Goal: Unclear: Browse casually

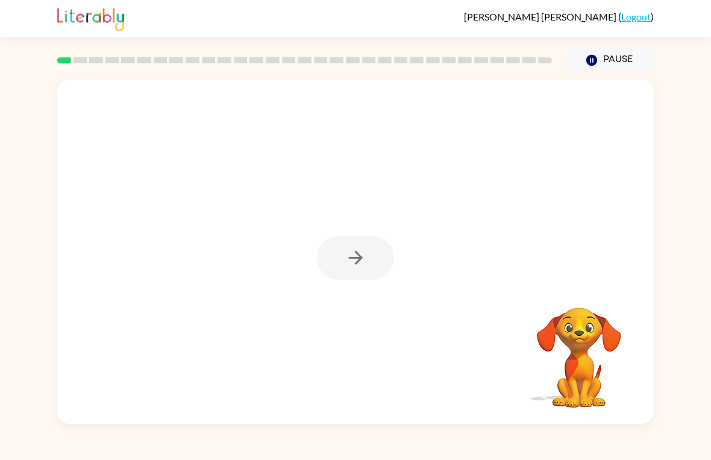
click at [339, 235] on div at bounding box center [355, 252] width 597 height 344
click at [358, 266] on div at bounding box center [355, 258] width 77 height 44
click at [354, 265] on div at bounding box center [355, 258] width 77 height 44
click at [352, 233] on div at bounding box center [355, 252] width 597 height 344
click at [332, 257] on div at bounding box center [355, 258] width 77 height 44
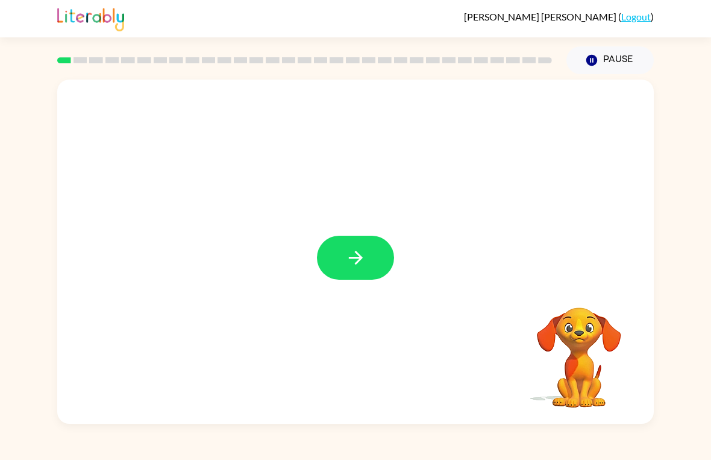
click at [348, 213] on div at bounding box center [355, 252] width 597 height 344
click at [335, 225] on div at bounding box center [355, 252] width 597 height 344
click at [359, 247] on button "button" at bounding box center [355, 258] width 77 height 44
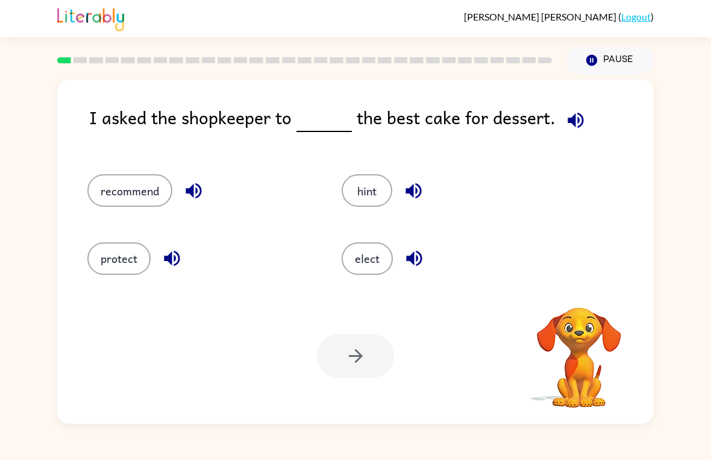
click at [351, 251] on button "elect" at bounding box center [367, 258] width 51 height 33
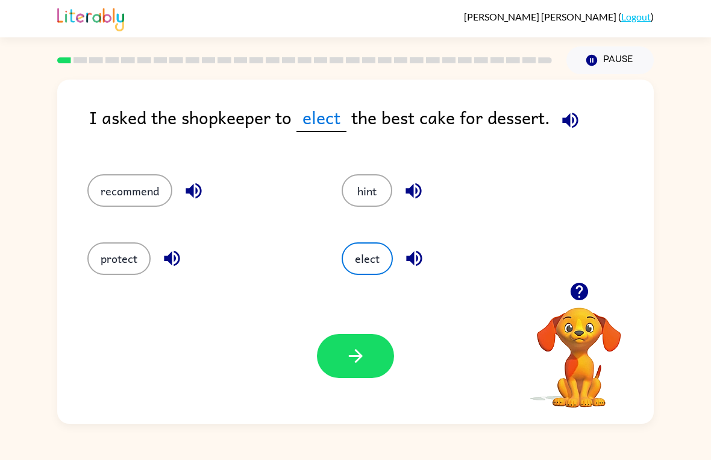
click at [374, 348] on button "button" at bounding box center [355, 356] width 77 height 44
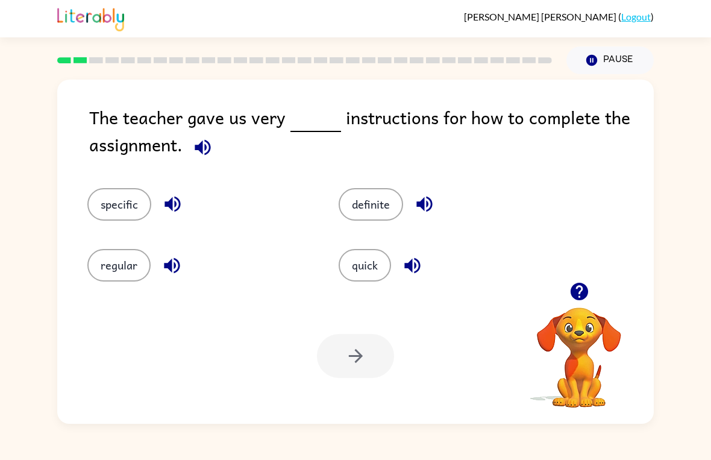
click at [377, 262] on button "quick" at bounding box center [365, 265] width 52 height 33
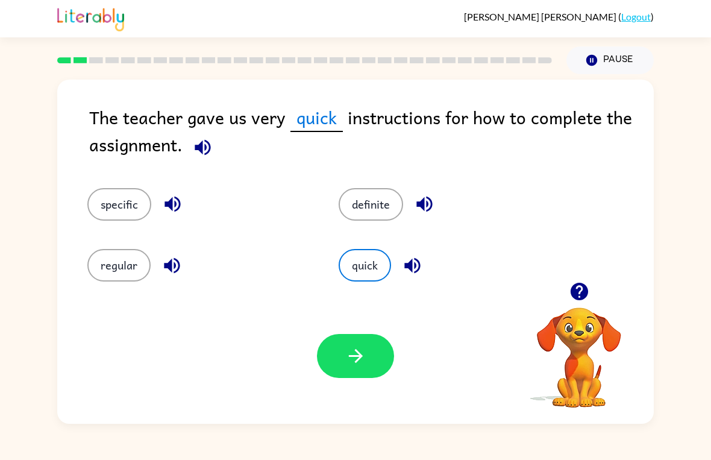
click at [376, 377] on button "button" at bounding box center [355, 356] width 77 height 44
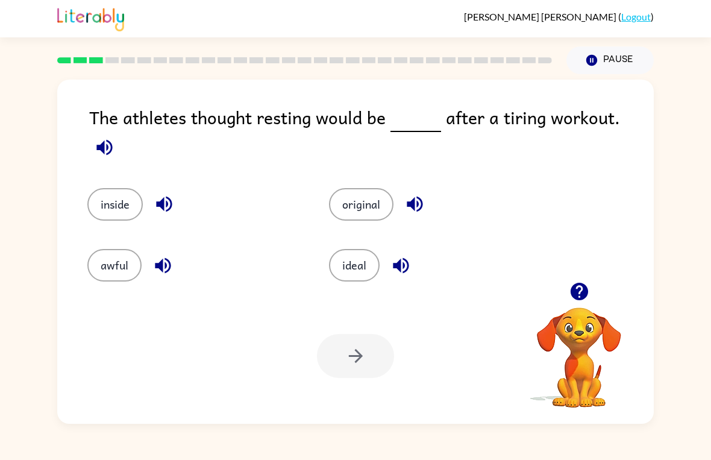
click at [357, 257] on button "ideal" at bounding box center [354, 265] width 51 height 33
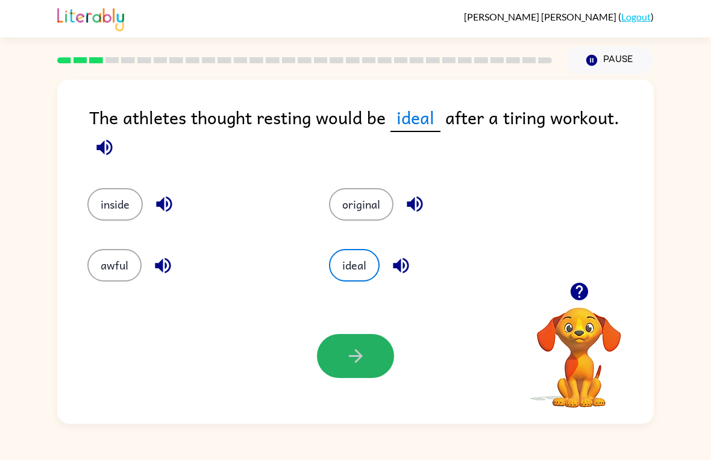
click at [338, 358] on button "button" at bounding box center [355, 356] width 77 height 44
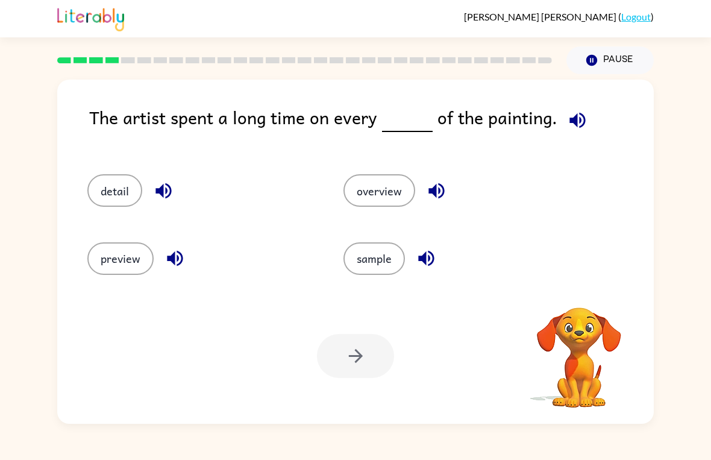
click at [104, 195] on button "detail" at bounding box center [114, 190] width 55 height 33
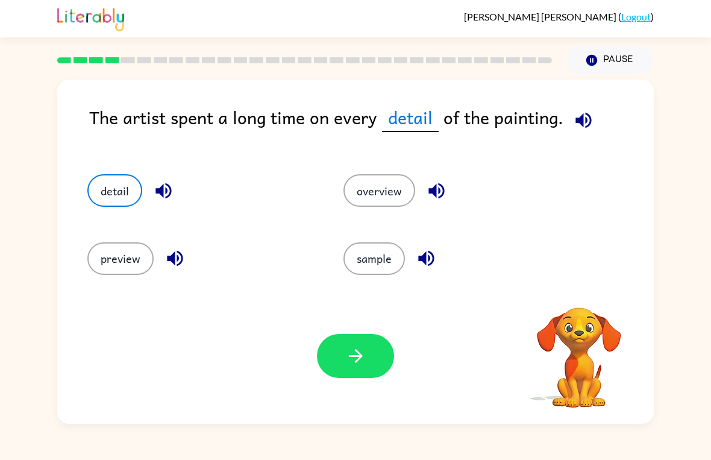
click at [111, 261] on button "preview" at bounding box center [120, 258] width 66 height 33
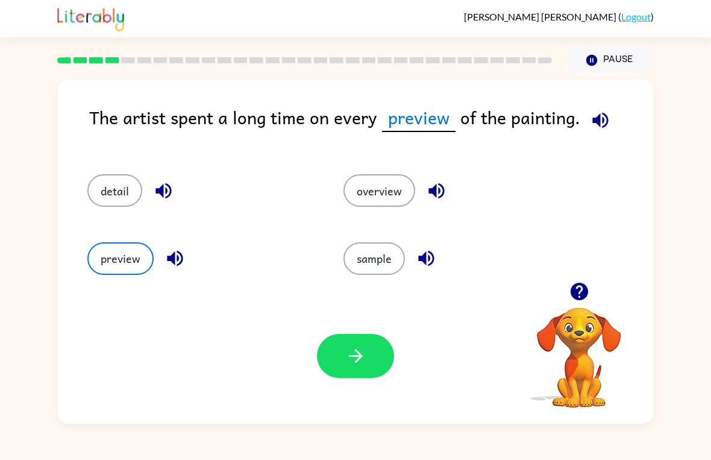
click at [102, 192] on button "detail" at bounding box center [114, 190] width 55 height 33
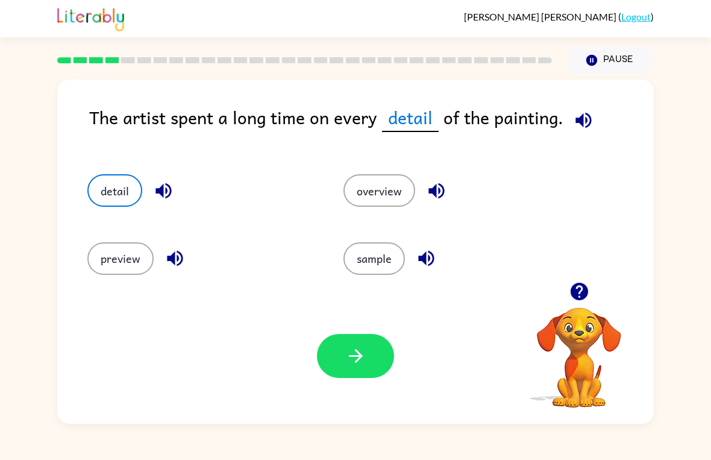
click at [368, 370] on button "button" at bounding box center [355, 356] width 77 height 44
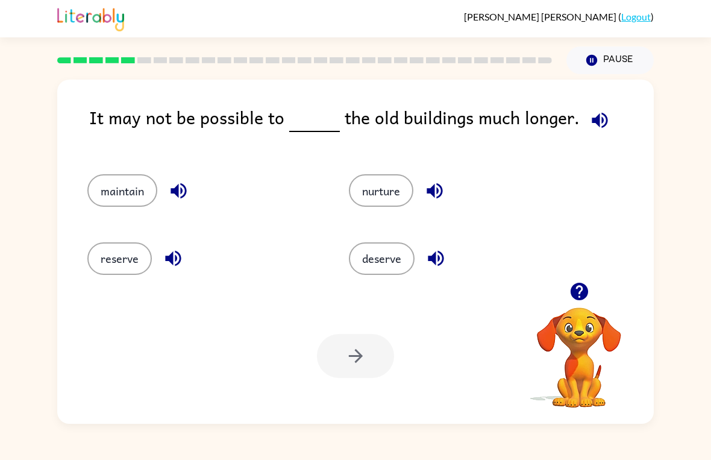
click at [114, 195] on button "maintain" at bounding box center [122, 190] width 70 height 33
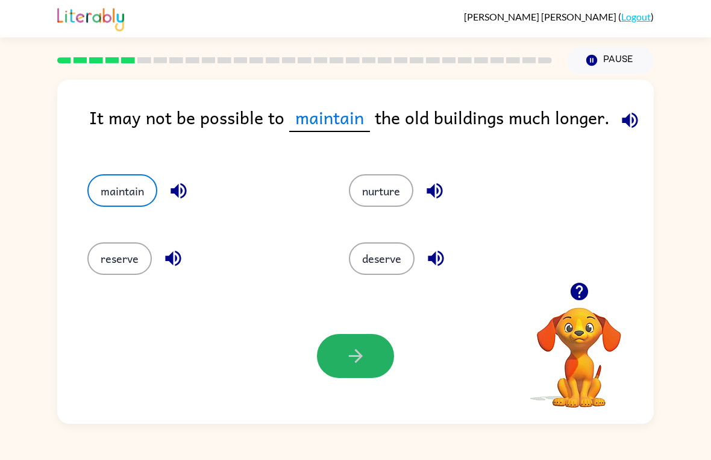
click at [352, 370] on button "button" at bounding box center [355, 356] width 77 height 44
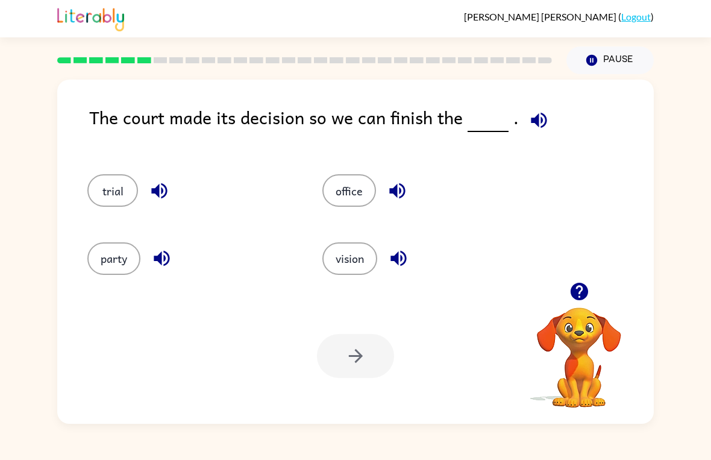
click at [84, 181] on div "trial" at bounding box center [182, 185] width 235 height 68
click at [107, 192] on button "trial" at bounding box center [112, 190] width 51 height 33
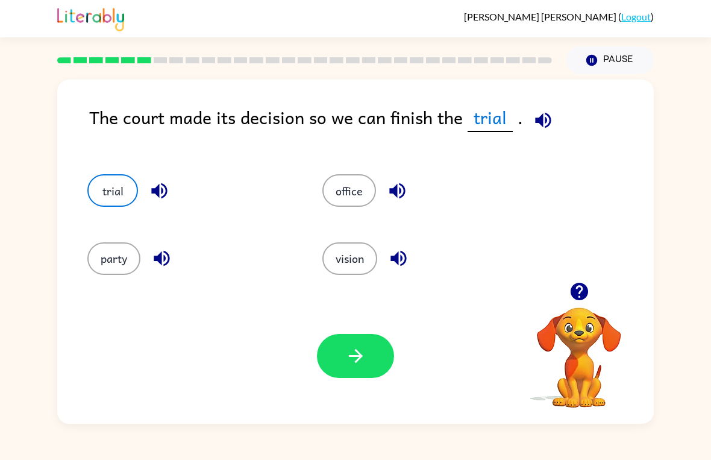
click at [369, 336] on button "button" at bounding box center [355, 356] width 77 height 44
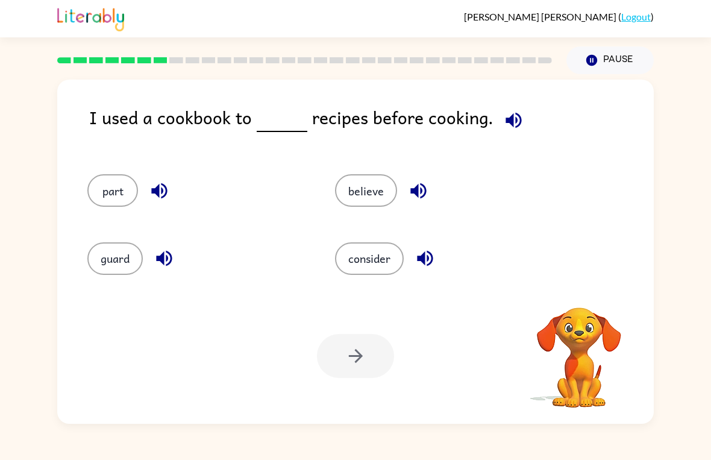
click at [391, 270] on button "consider" at bounding box center [369, 258] width 69 height 33
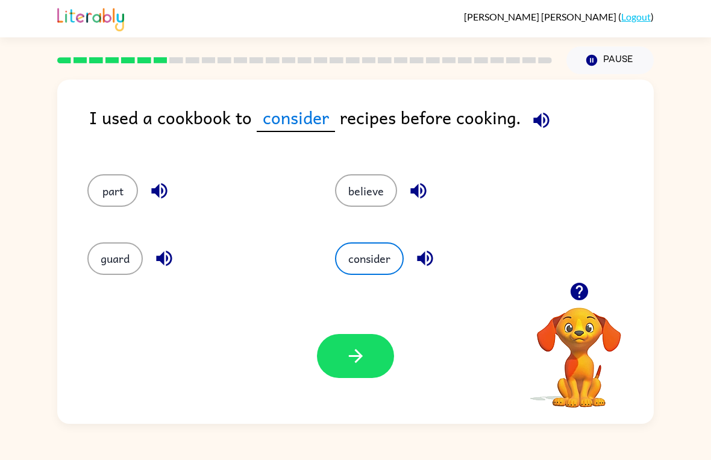
click at [391, 364] on button "button" at bounding box center [355, 356] width 77 height 44
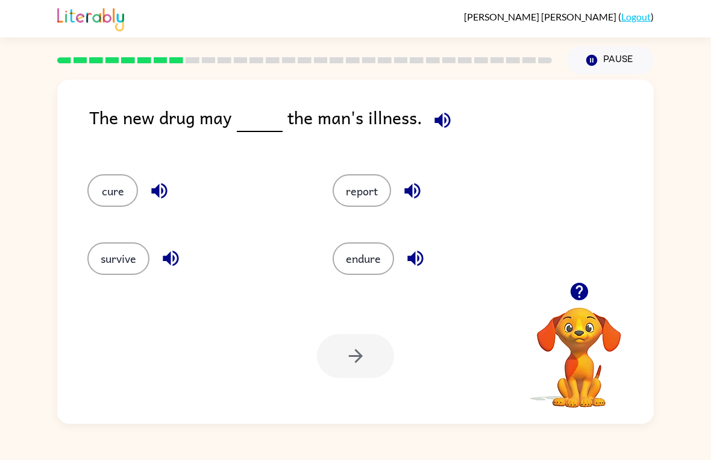
click at [125, 196] on button "cure" at bounding box center [112, 190] width 51 height 33
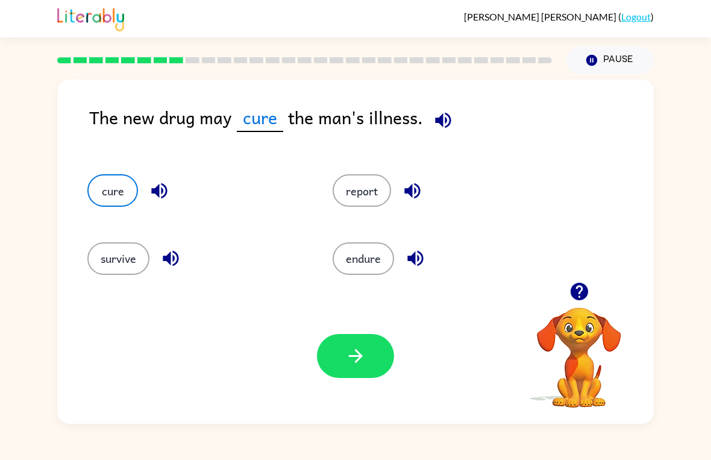
click at [358, 358] on icon "button" at bounding box center [355, 355] width 21 height 21
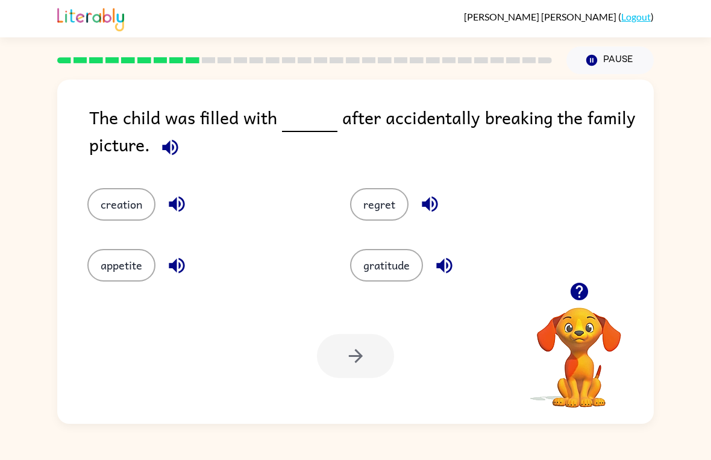
click at [386, 212] on button "regret" at bounding box center [379, 204] width 58 height 33
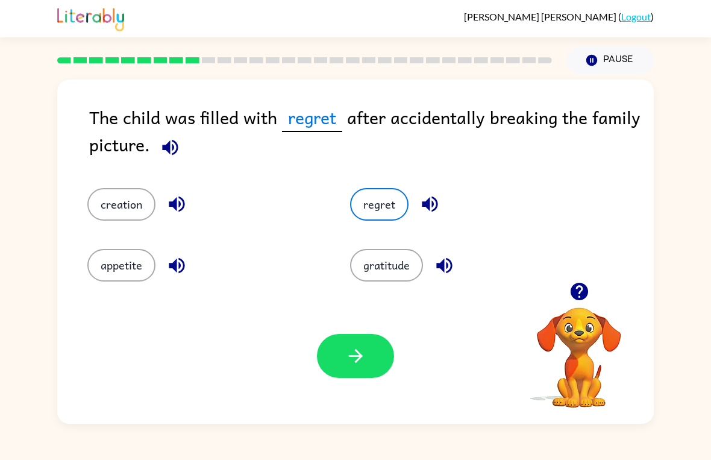
click at [350, 362] on icon "button" at bounding box center [355, 355] width 21 height 21
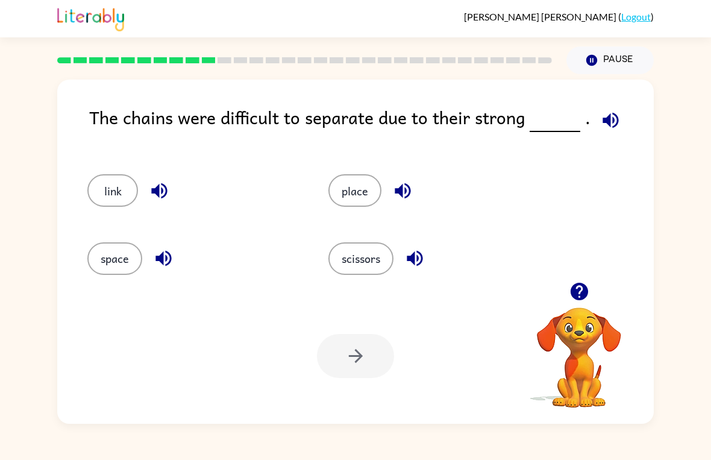
click at [110, 201] on button "link" at bounding box center [112, 190] width 51 height 33
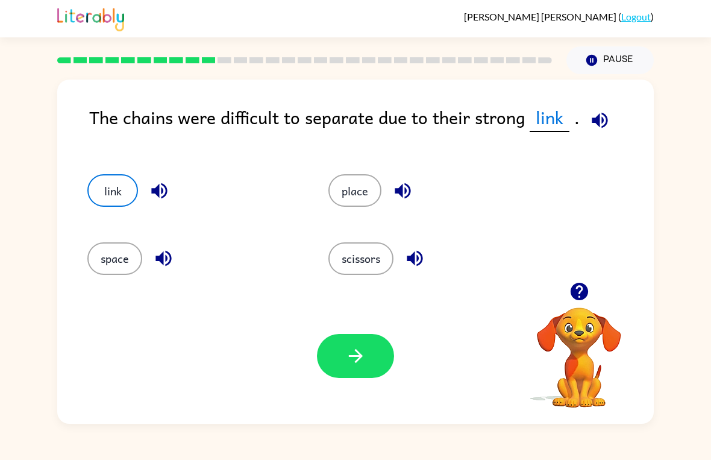
click at [359, 355] on icon "button" at bounding box center [355, 356] width 14 height 14
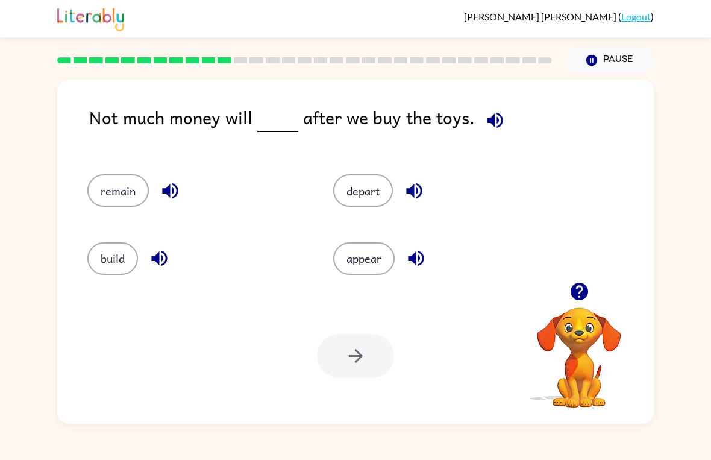
click at [118, 206] on button "remain" at bounding box center [117, 190] width 61 height 33
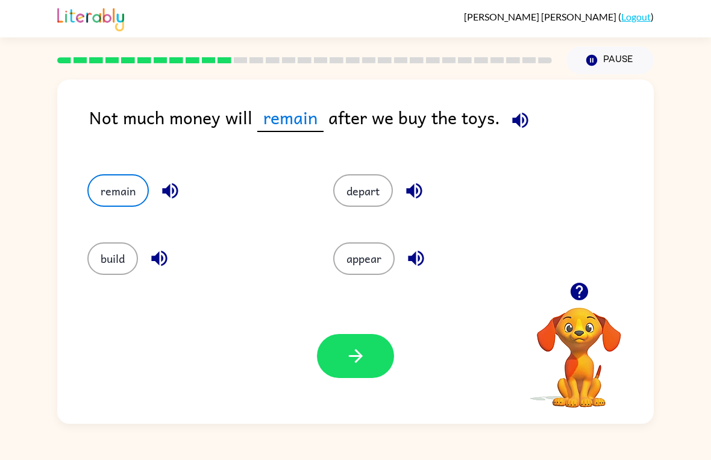
click at [364, 353] on icon "button" at bounding box center [355, 355] width 21 height 21
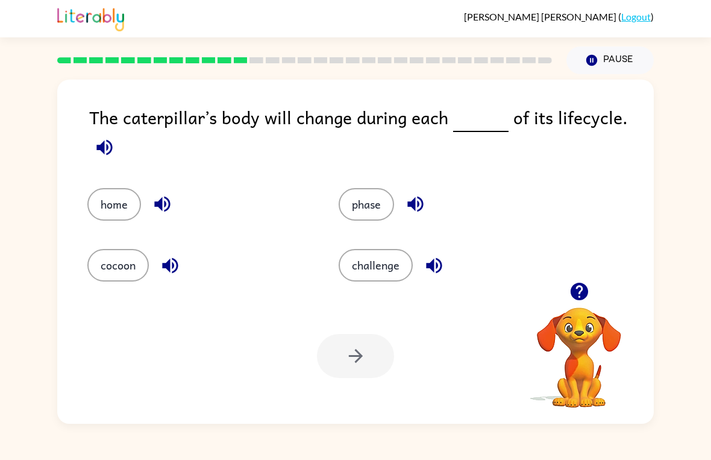
click at [368, 219] on button "phase" at bounding box center [366, 204] width 55 height 33
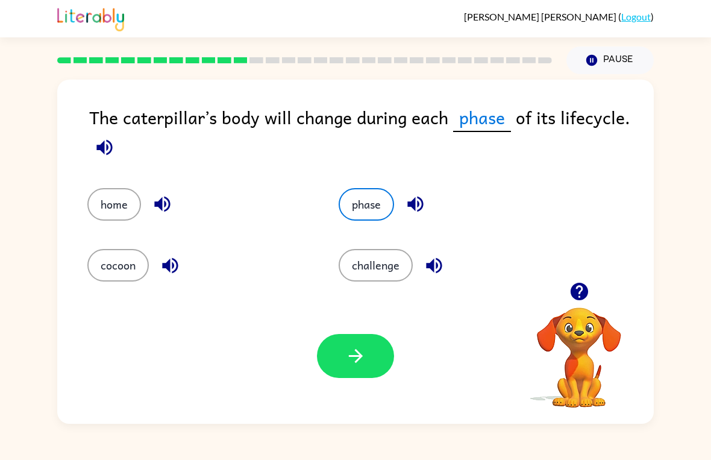
click at [383, 357] on button "button" at bounding box center [355, 356] width 77 height 44
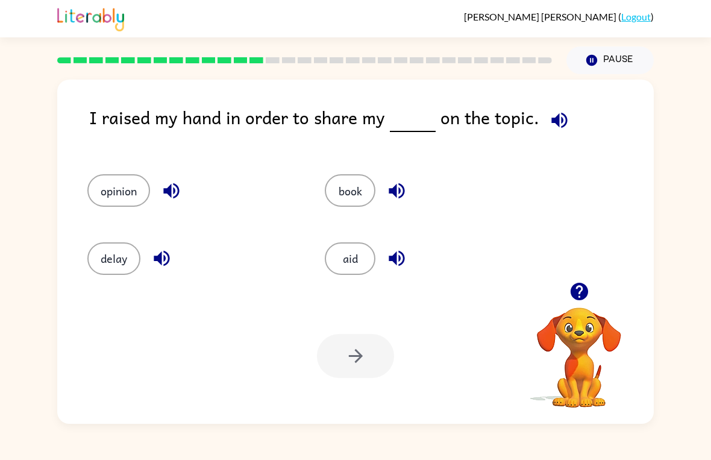
click at [109, 190] on button "opinion" at bounding box center [118, 190] width 63 height 33
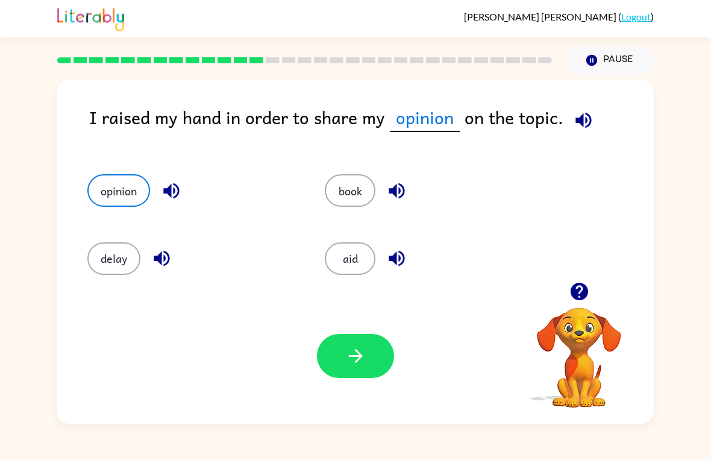
click at [377, 348] on button "button" at bounding box center [355, 356] width 77 height 44
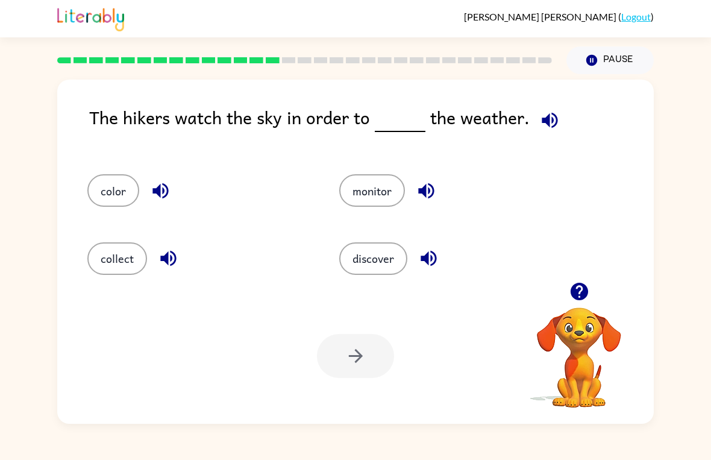
click at [375, 166] on div "monitor" at bounding box center [443, 185] width 252 height 68
click at [378, 203] on button "monitor" at bounding box center [372, 190] width 66 height 33
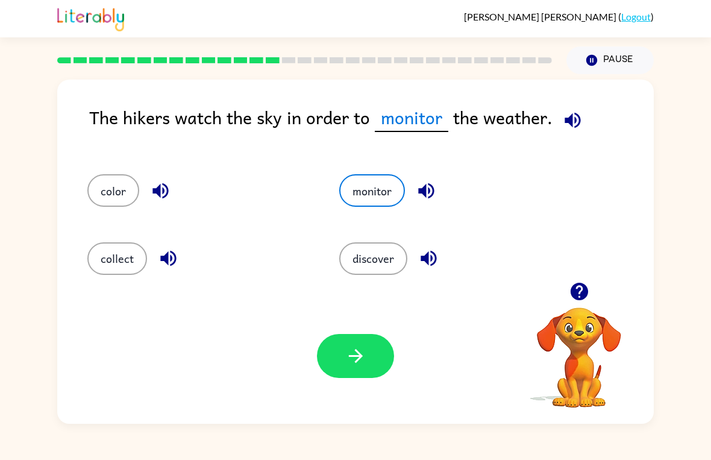
click at [363, 356] on icon "button" at bounding box center [355, 355] width 21 height 21
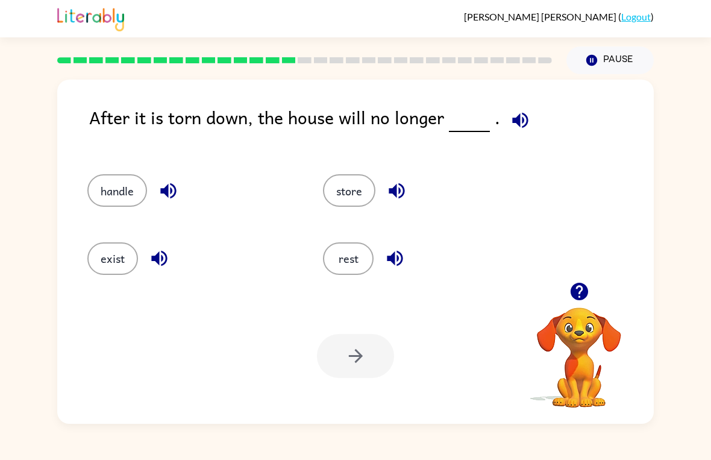
click at [101, 274] on button "exist" at bounding box center [112, 258] width 51 height 33
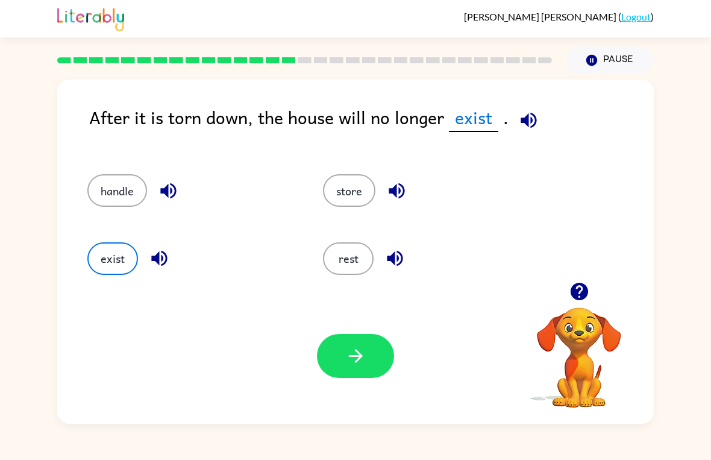
click at [385, 354] on button "button" at bounding box center [355, 356] width 77 height 44
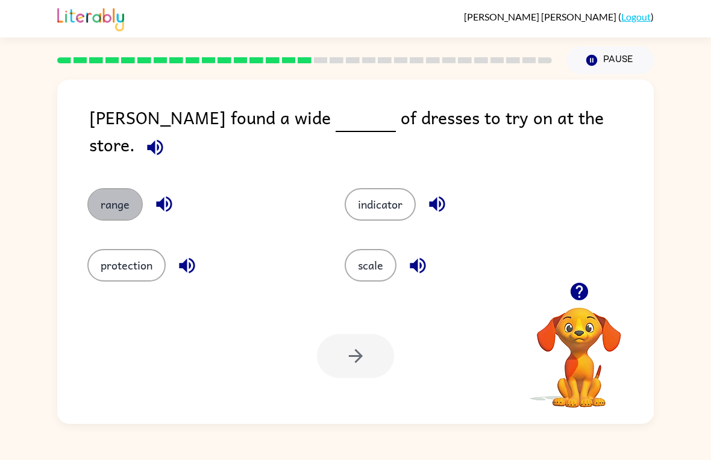
click at [105, 199] on button "range" at bounding box center [114, 204] width 55 height 33
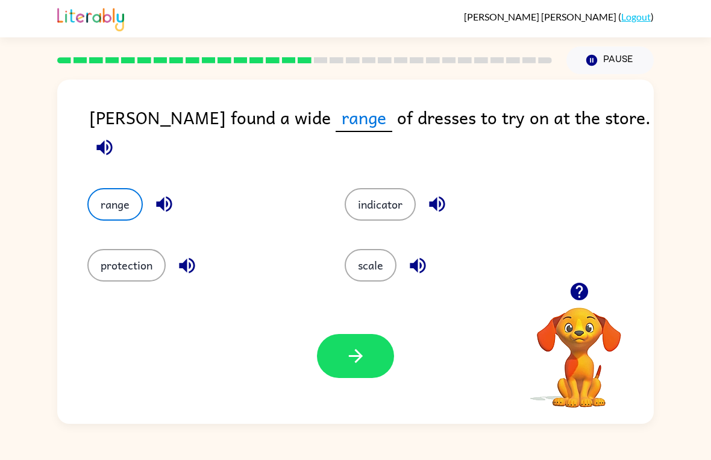
click at [368, 358] on button "button" at bounding box center [355, 356] width 77 height 44
click at [359, 348] on div at bounding box center [355, 356] width 77 height 44
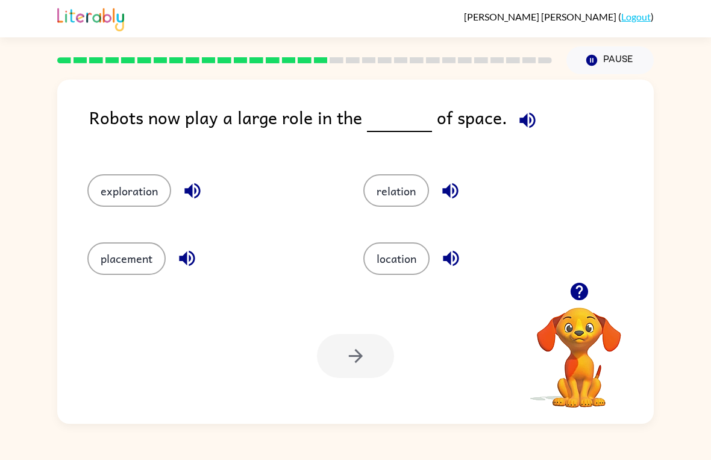
click at [117, 204] on button "exploration" at bounding box center [129, 190] width 84 height 33
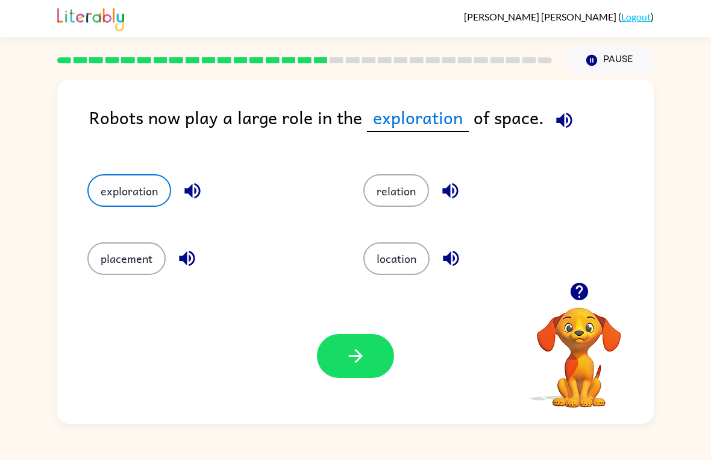
click at [362, 365] on icon "button" at bounding box center [355, 355] width 21 height 21
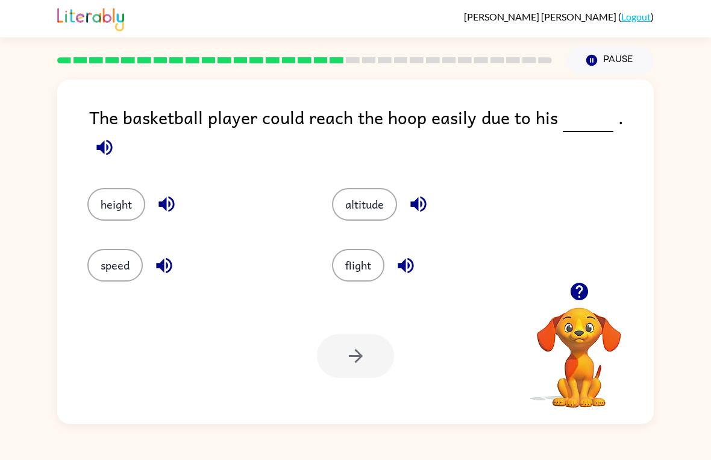
click at [121, 192] on button "height" at bounding box center [116, 204] width 58 height 33
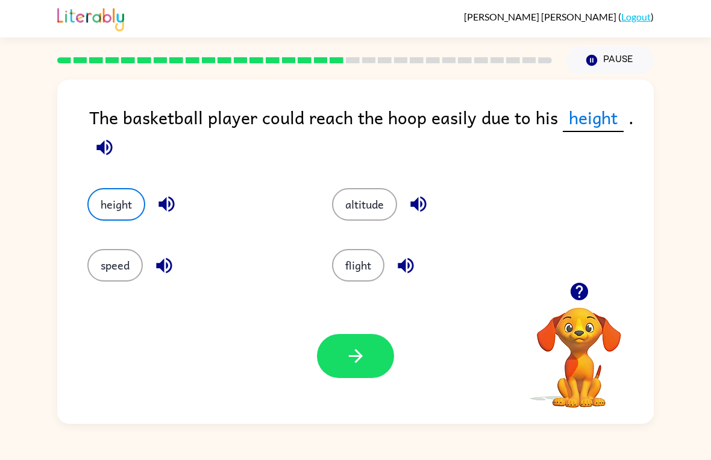
click at [355, 357] on icon "button" at bounding box center [355, 356] width 14 height 14
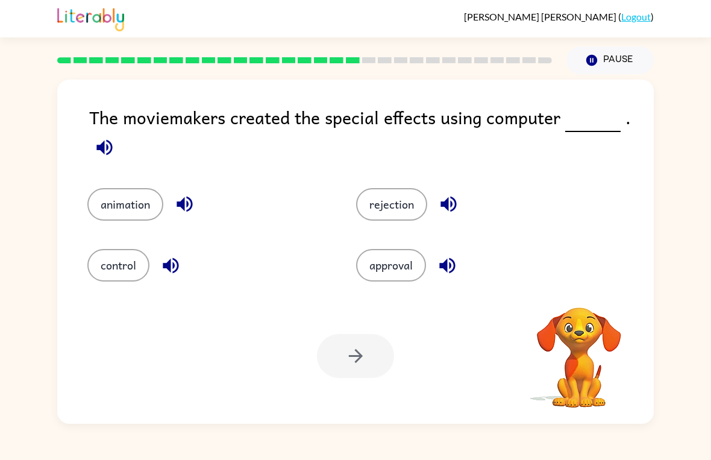
click at [156, 201] on button "animation" at bounding box center [125, 204] width 76 height 33
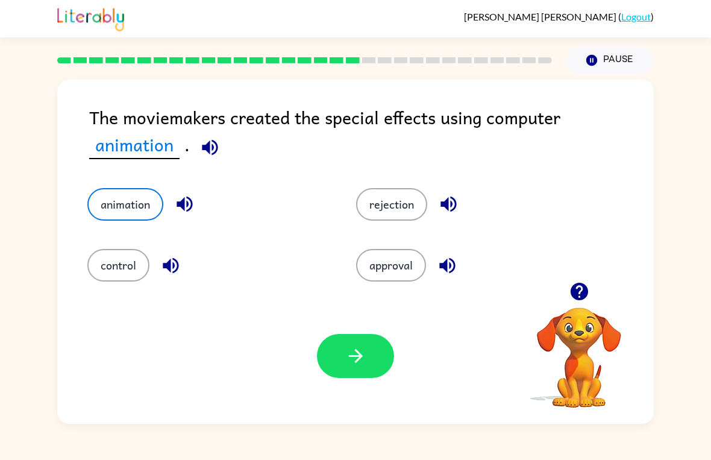
click at [364, 367] on icon "button" at bounding box center [355, 355] width 21 height 21
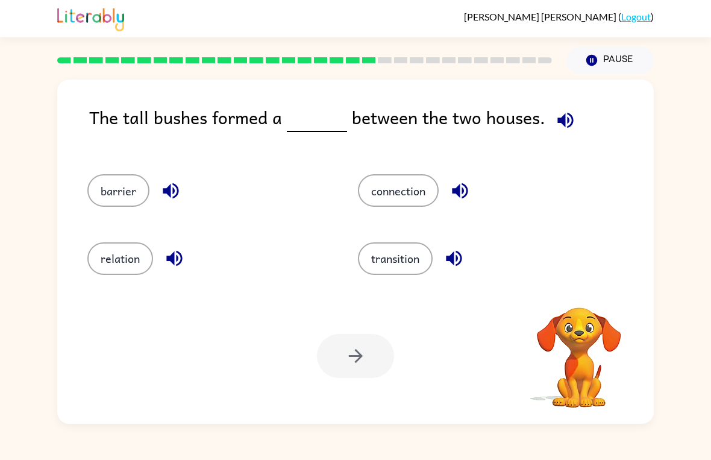
click at [130, 192] on button "barrier" at bounding box center [118, 190] width 62 height 33
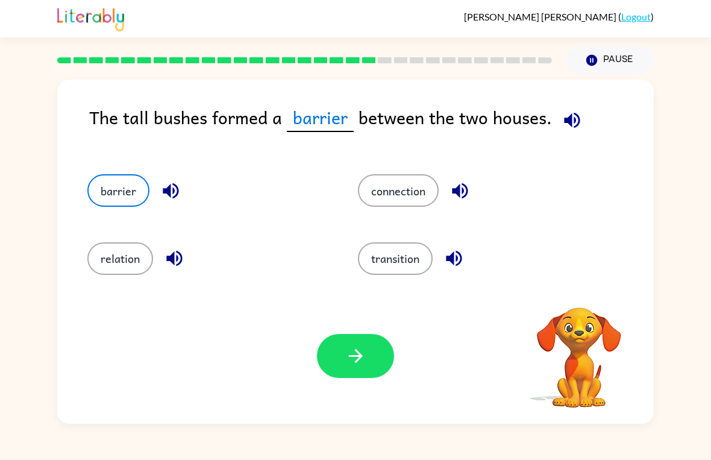
click at [371, 371] on button "button" at bounding box center [355, 356] width 77 height 44
click at [371, 371] on div at bounding box center [355, 356] width 77 height 44
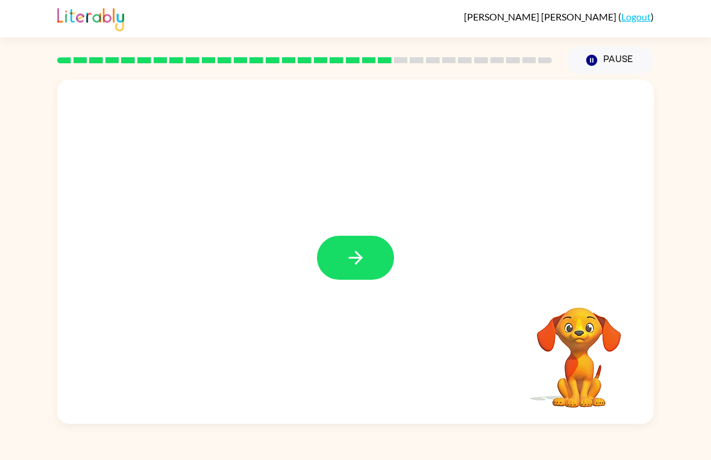
click at [357, 236] on button "button" at bounding box center [355, 258] width 77 height 44
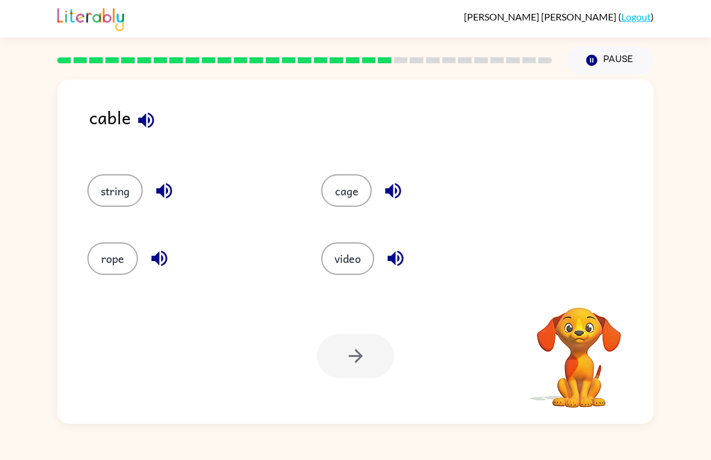
click at [116, 178] on button "string" at bounding box center [114, 190] width 55 height 33
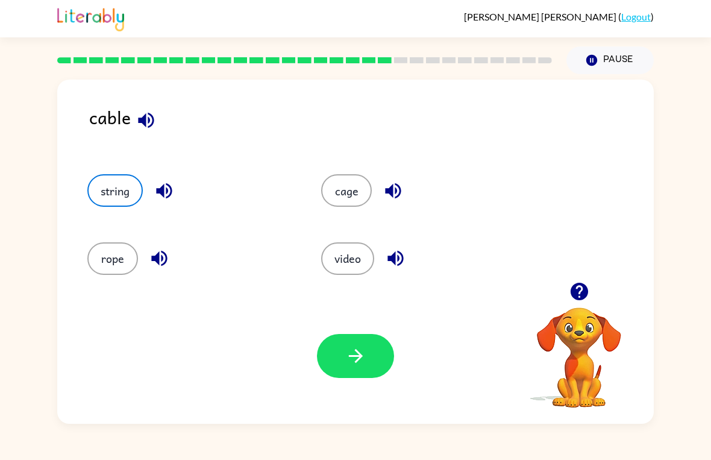
click at [335, 352] on button "button" at bounding box center [355, 356] width 77 height 44
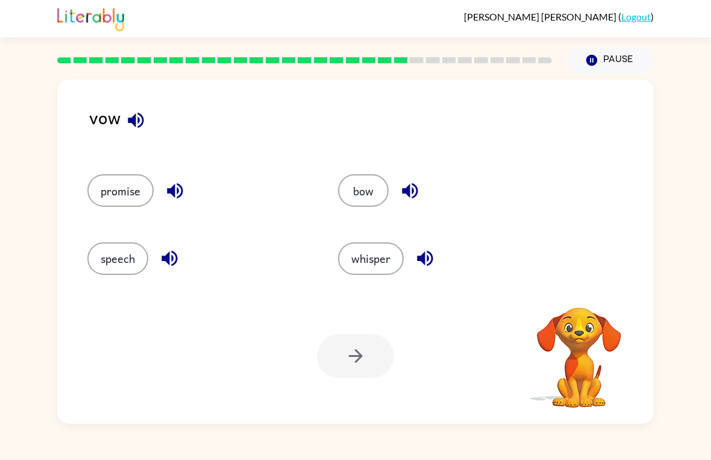
click at [353, 252] on button "whisper" at bounding box center [371, 258] width 66 height 33
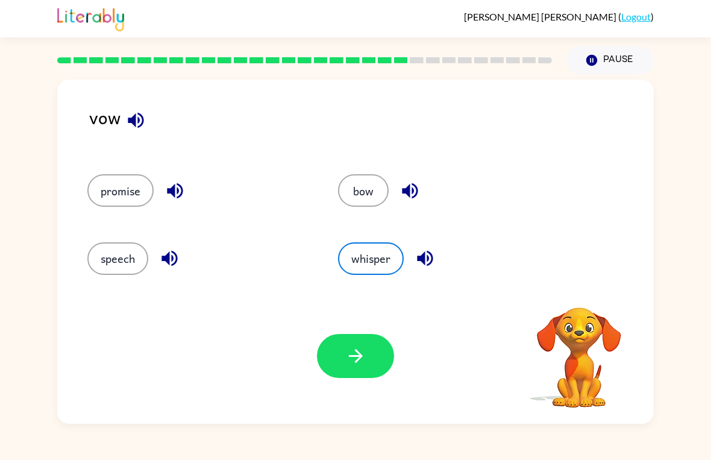
click at [123, 192] on button "promise" at bounding box center [120, 190] width 66 height 33
click at [332, 350] on button "button" at bounding box center [355, 356] width 77 height 44
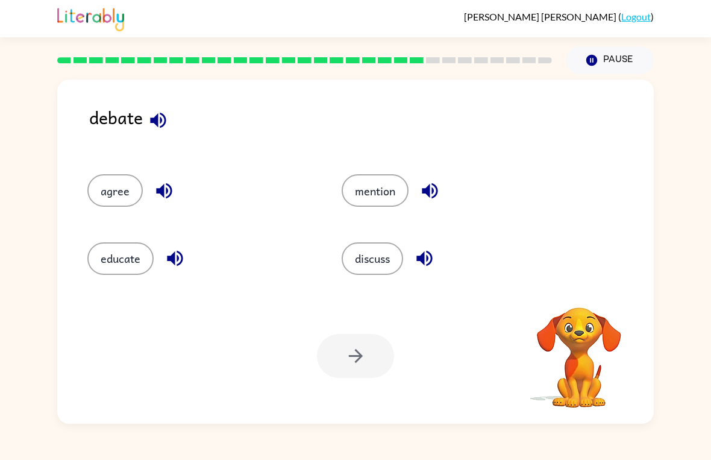
click at [381, 262] on button "discuss" at bounding box center [372, 258] width 61 height 33
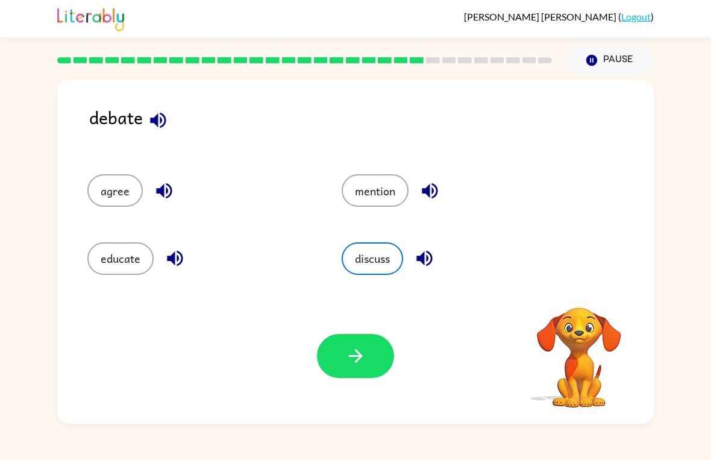
click at [336, 358] on button "button" at bounding box center [355, 356] width 77 height 44
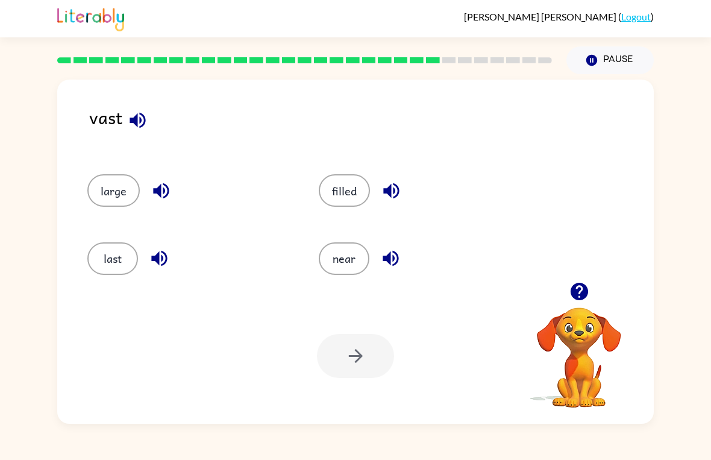
click at [106, 248] on button "last" at bounding box center [112, 258] width 51 height 33
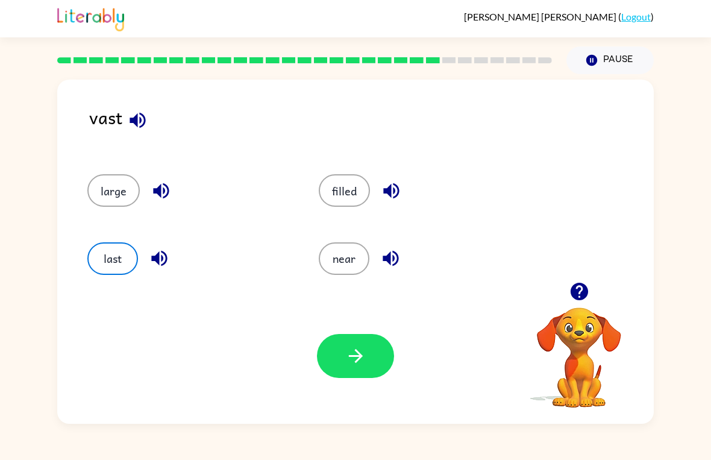
click at [357, 351] on icon "button" at bounding box center [355, 356] width 14 height 14
click at [357, 351] on div at bounding box center [355, 356] width 77 height 44
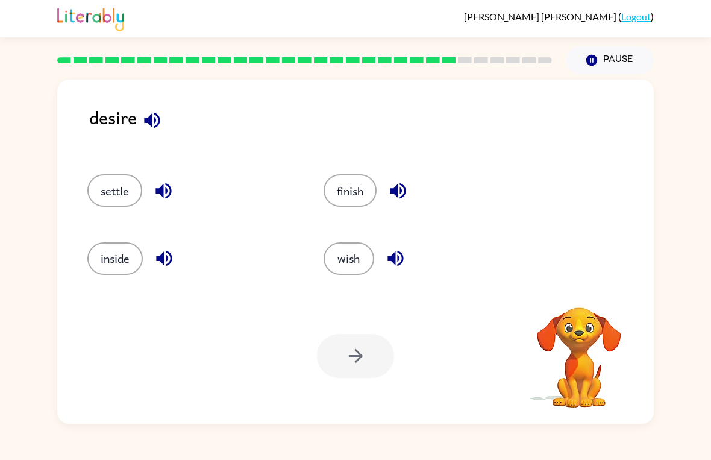
click at [355, 260] on button "wish" at bounding box center [349, 258] width 51 height 33
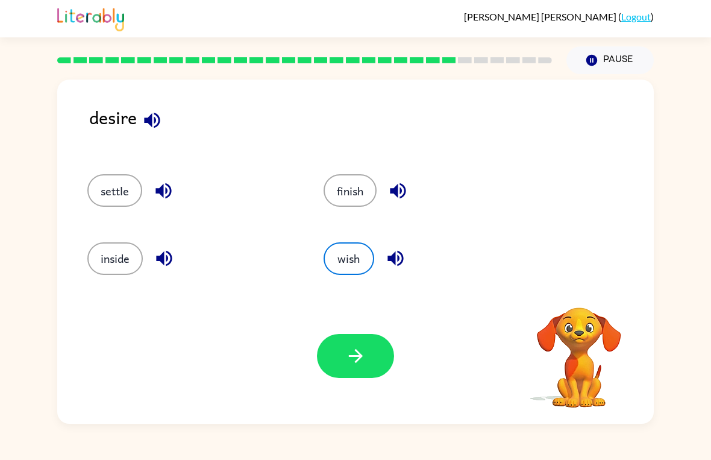
click at [348, 355] on icon "button" at bounding box center [355, 355] width 21 height 21
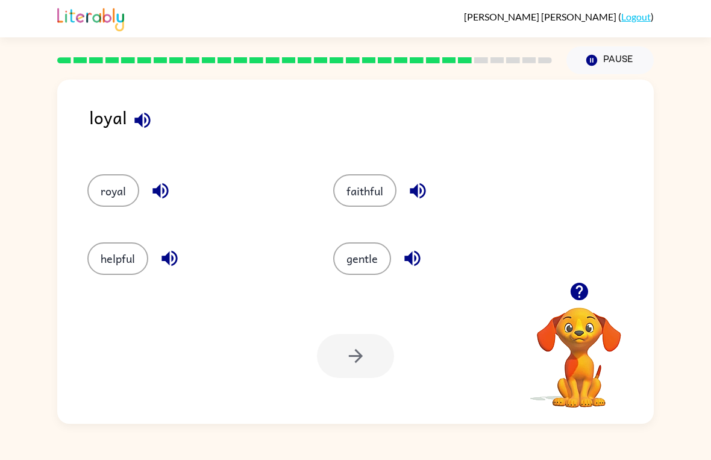
click at [375, 190] on button "faithful" at bounding box center [364, 190] width 63 height 33
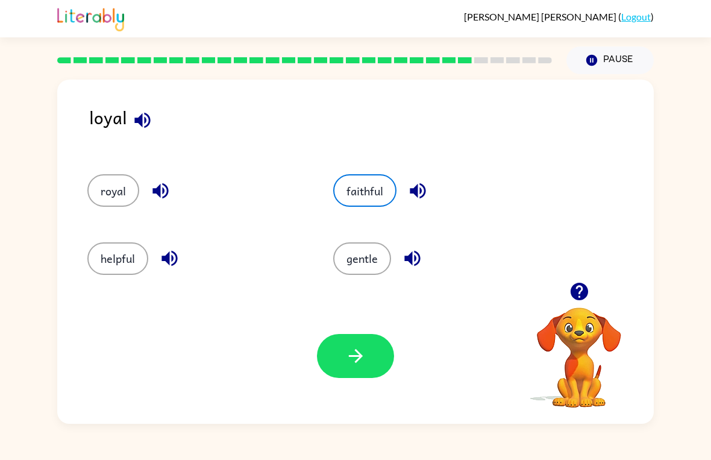
click at [361, 361] on icon "button" at bounding box center [355, 355] width 21 height 21
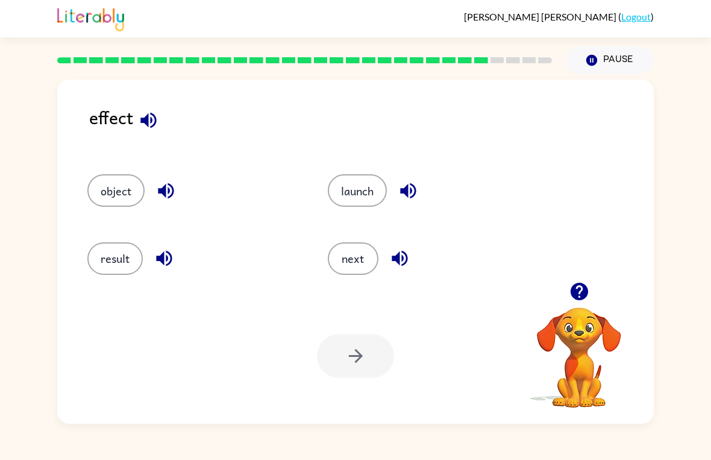
click at [123, 262] on button "result" at bounding box center [114, 258] width 55 height 33
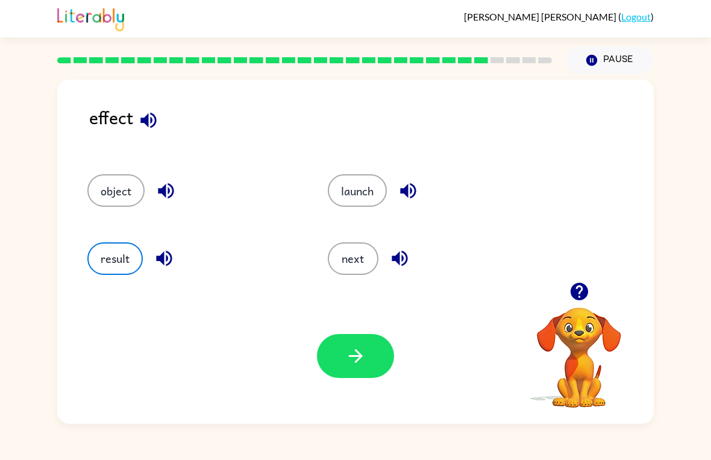
click at [355, 350] on icon "button" at bounding box center [355, 355] width 21 height 21
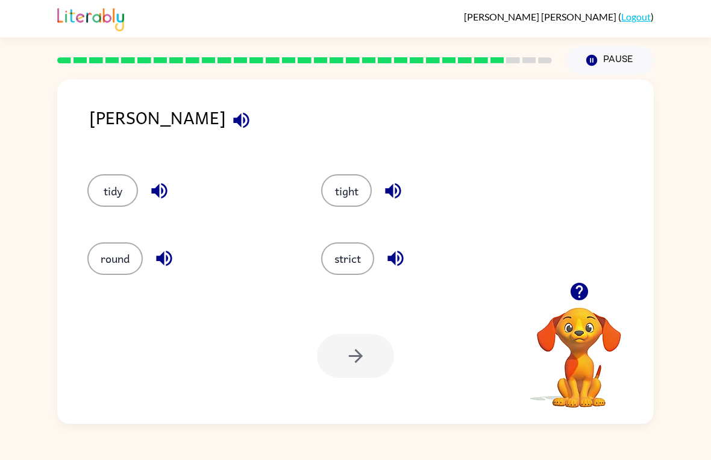
click at [372, 263] on button "strict" at bounding box center [347, 258] width 53 height 33
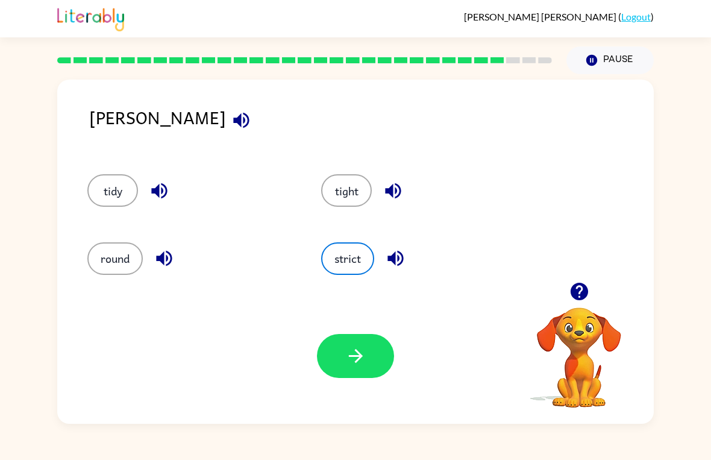
click at [367, 327] on div "Your browser must support playing .mp4 files to use Literably. Please try using…" at bounding box center [355, 356] width 597 height 136
click at [360, 344] on button "button" at bounding box center [355, 356] width 77 height 44
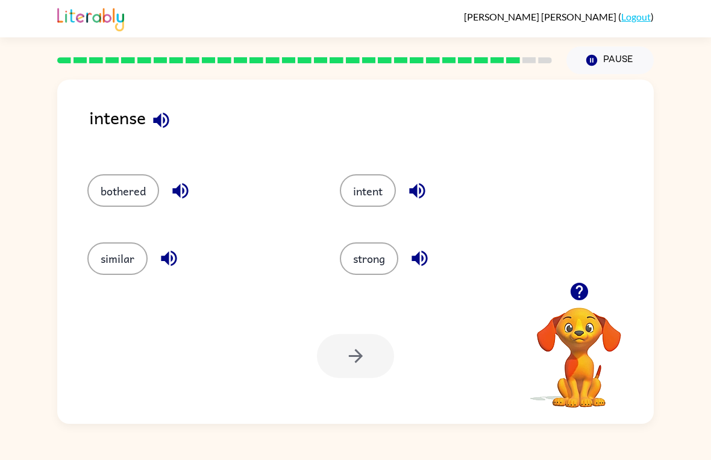
click at [122, 184] on button "bothered" at bounding box center [123, 190] width 72 height 33
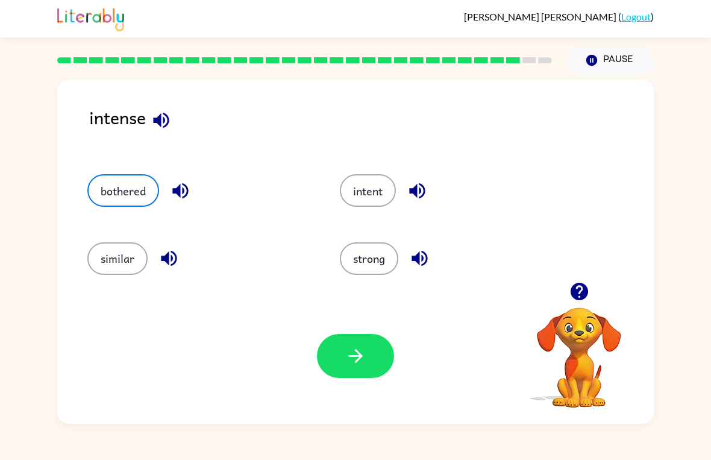
click at [365, 350] on icon "button" at bounding box center [355, 355] width 21 height 21
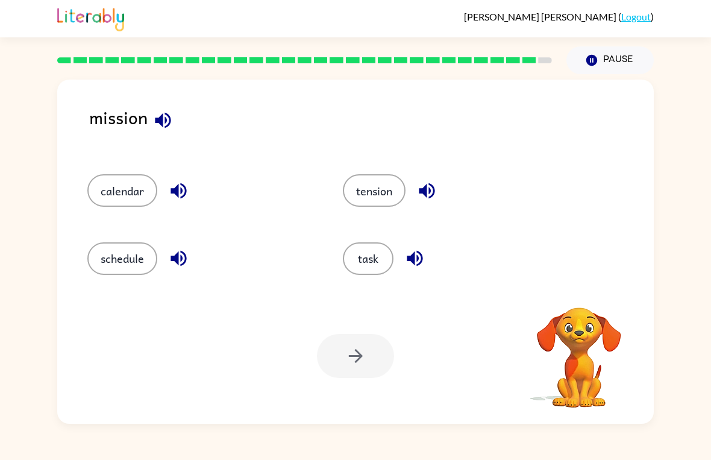
click at [355, 251] on button "task" at bounding box center [368, 258] width 51 height 33
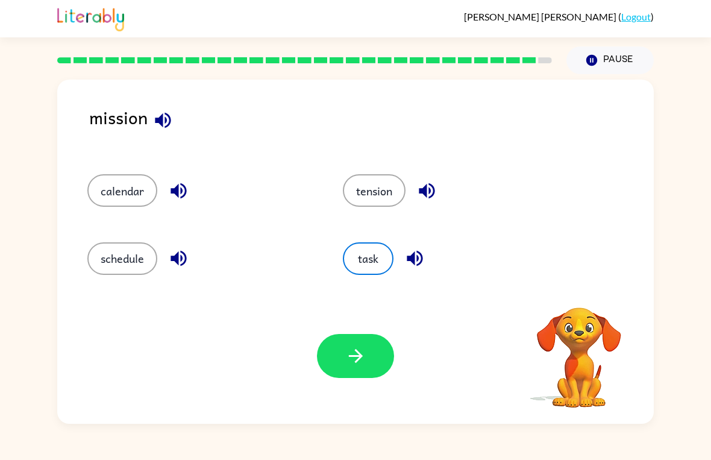
click at [359, 347] on icon "button" at bounding box center [355, 355] width 21 height 21
